Goal: Navigation & Orientation: Understand site structure

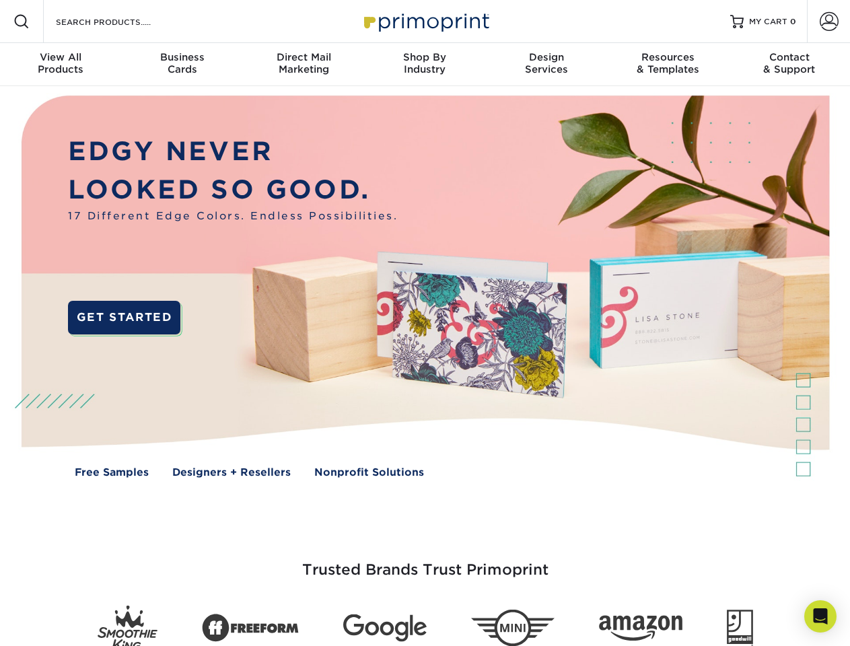
click at [424, 323] on img at bounding box center [424, 296] width 841 height 420
click at [22, 22] on span at bounding box center [21, 21] width 16 height 16
click at [828, 22] on span at bounding box center [828, 21] width 19 height 19
click at [61, 65] on div "View All Products" at bounding box center [60, 63] width 121 height 24
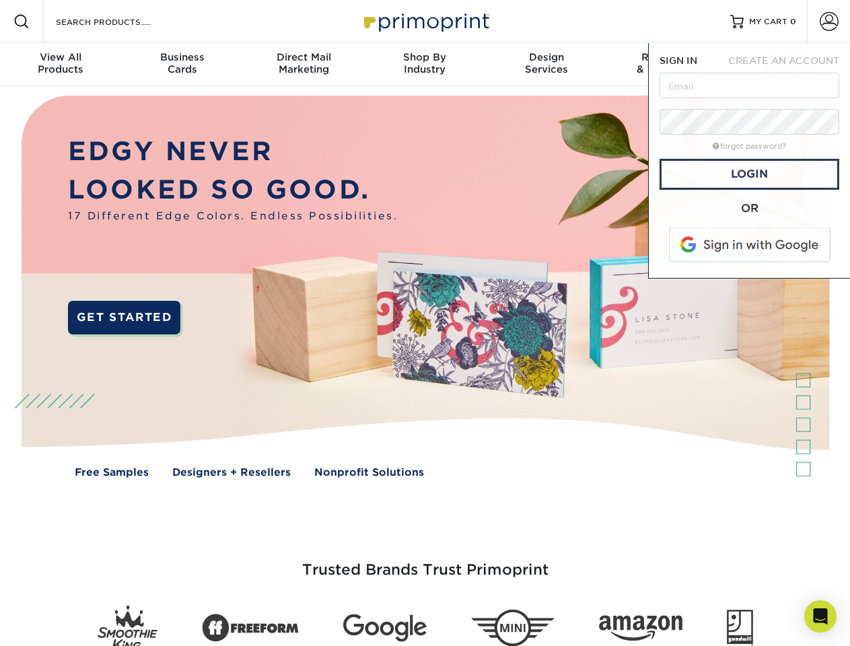
click at [182, 65] on div "Business Cards" at bounding box center [181, 63] width 121 height 24
click at [303, 65] on div "Direct Mail Marketing" at bounding box center [303, 63] width 121 height 24
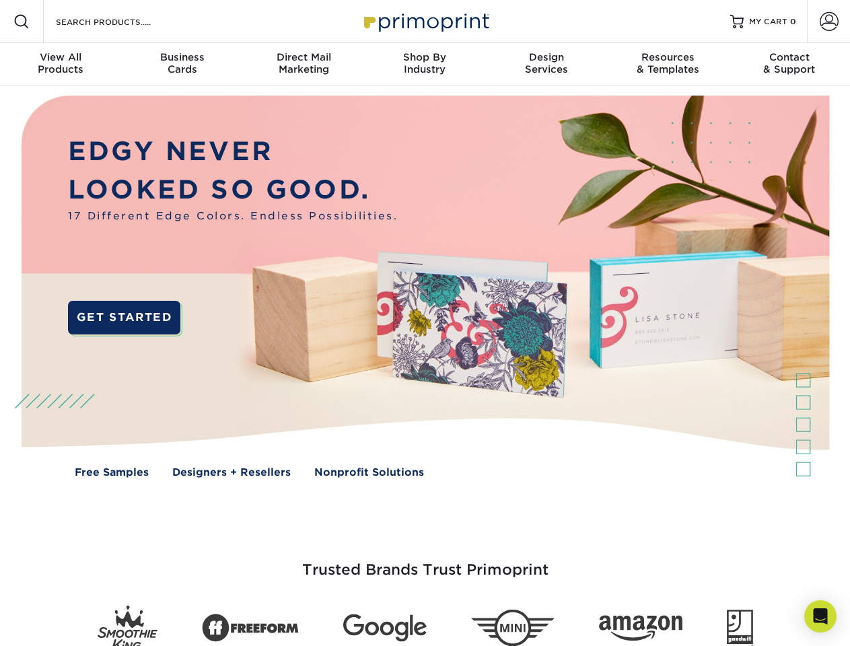
click at [424, 65] on div "Shop By Industry" at bounding box center [424, 63] width 121 height 24
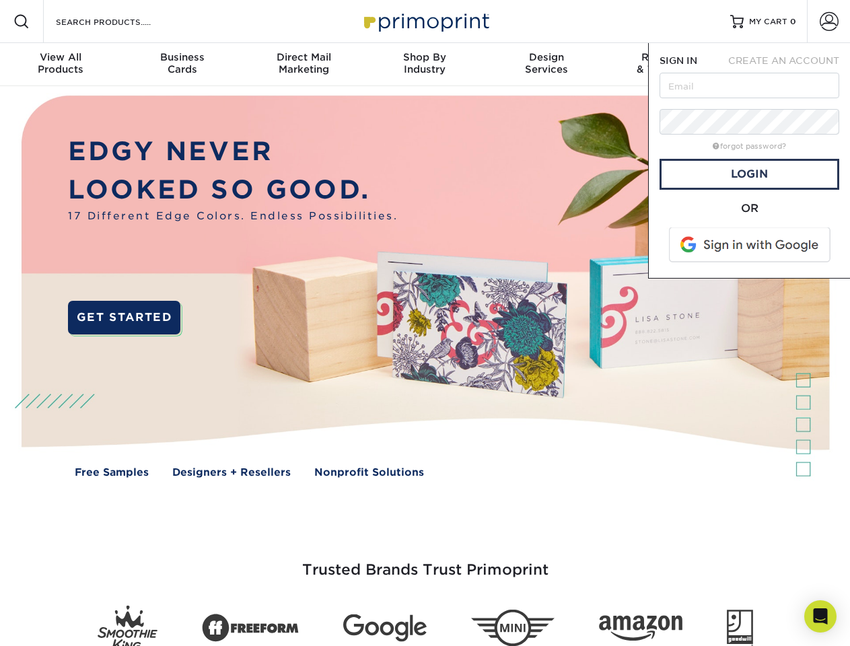
click at [546, 65] on div "Design Services" at bounding box center [546, 63] width 121 height 24
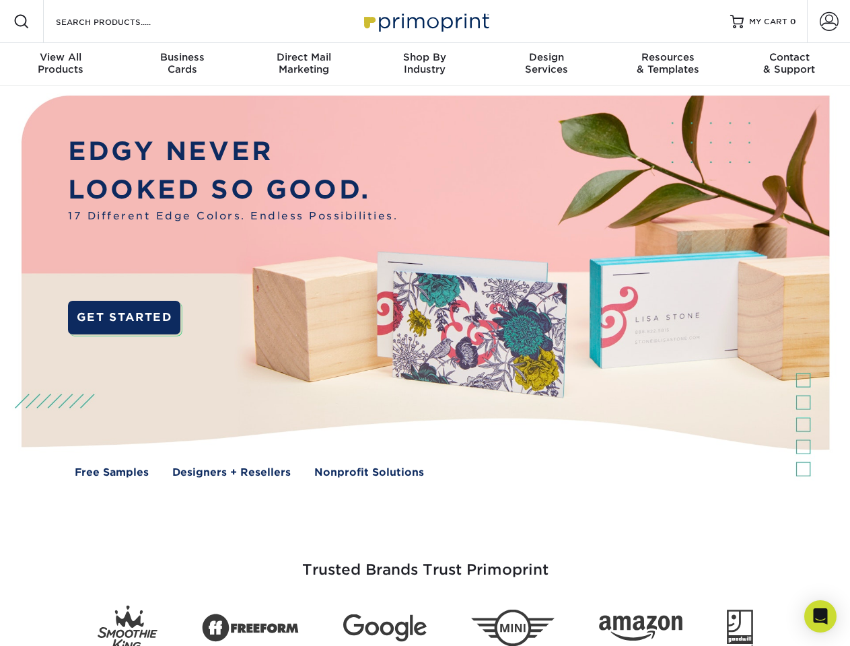
click at [667, 65] on span "SIGN IN" at bounding box center [678, 60] width 38 height 11
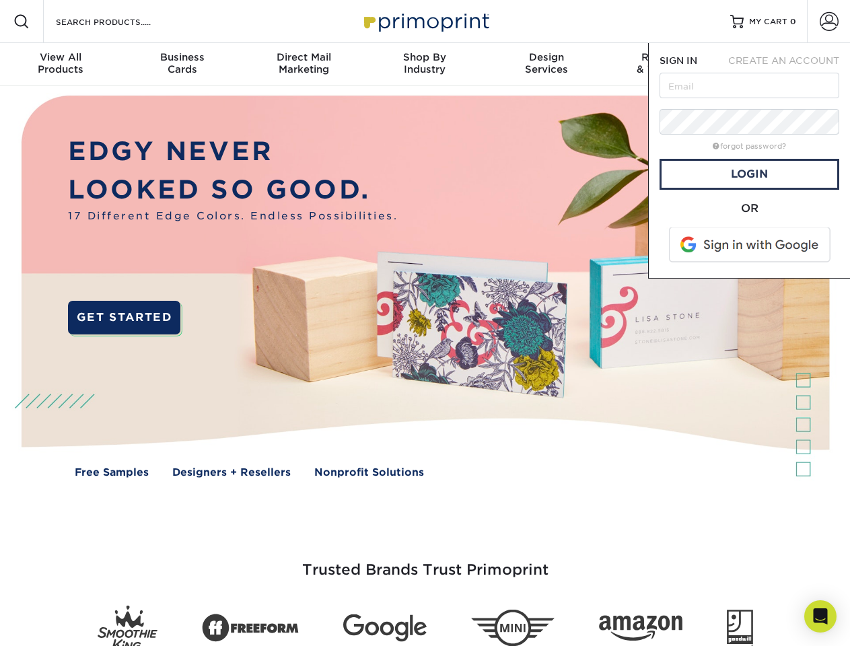
click at [789, 65] on div "Contact & Support" at bounding box center [789, 63] width 121 height 24
